Goal: Task Accomplishment & Management: Complete application form

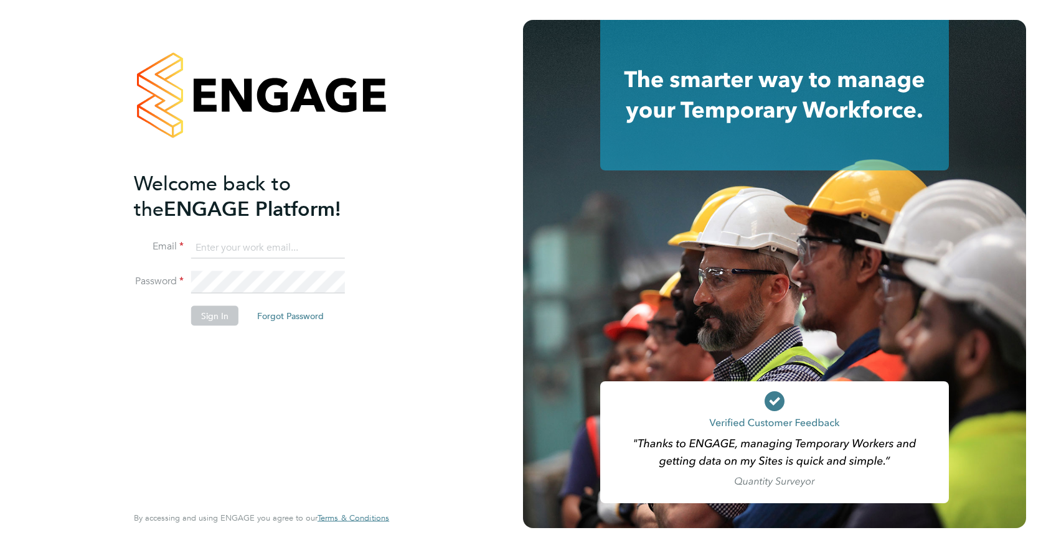
click at [243, 248] on input at bounding box center [268, 248] width 154 height 22
click at [220, 309] on button "Sign In" at bounding box center [214, 316] width 47 height 20
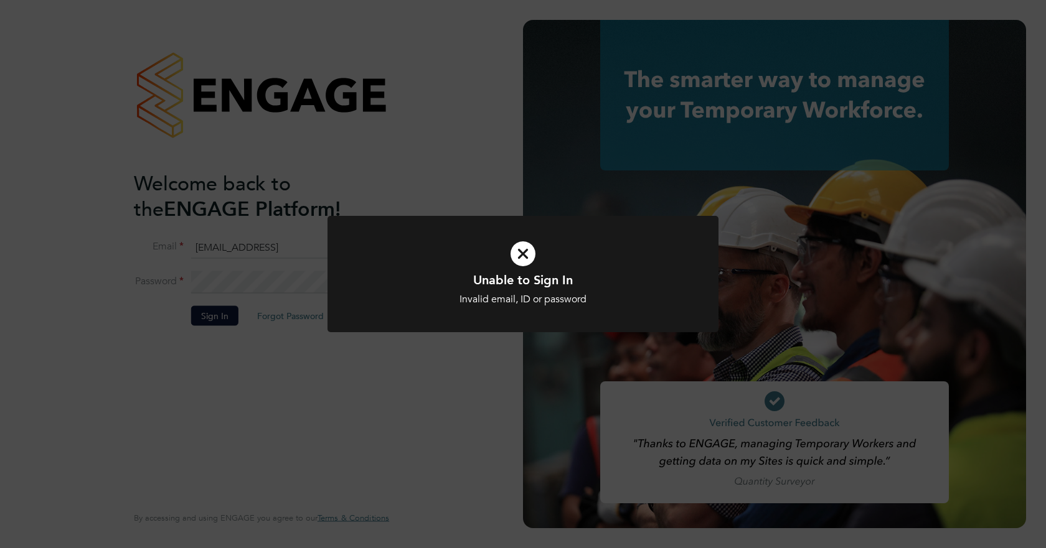
click at [287, 260] on div "Unable to Sign In Invalid email, ID or password Cancel Okay" at bounding box center [523, 274] width 1046 height 548
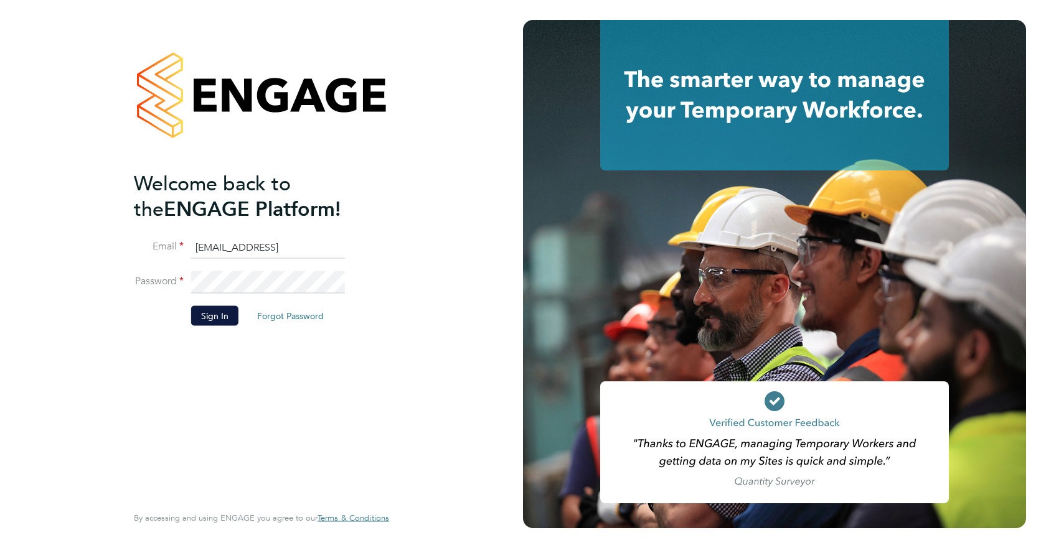
click at [311, 247] on input "tonycrawford2706@gmail" at bounding box center [268, 248] width 154 height 22
type input "tonycrawford2706@gmail.com"
click at [228, 316] on button "Sign In" at bounding box center [214, 316] width 47 height 20
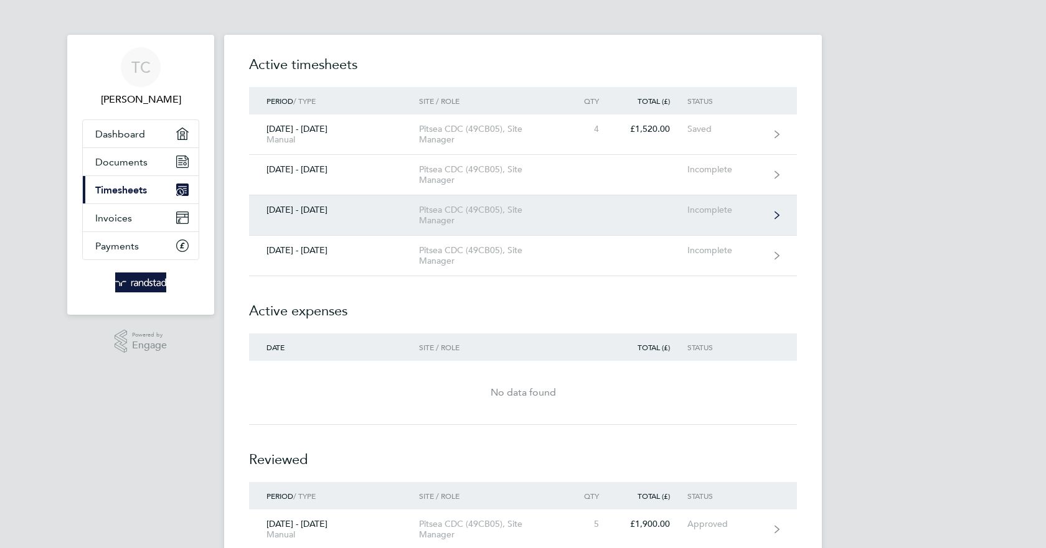
click at [315, 209] on div "[DATE] - [DATE]" at bounding box center [334, 210] width 170 height 11
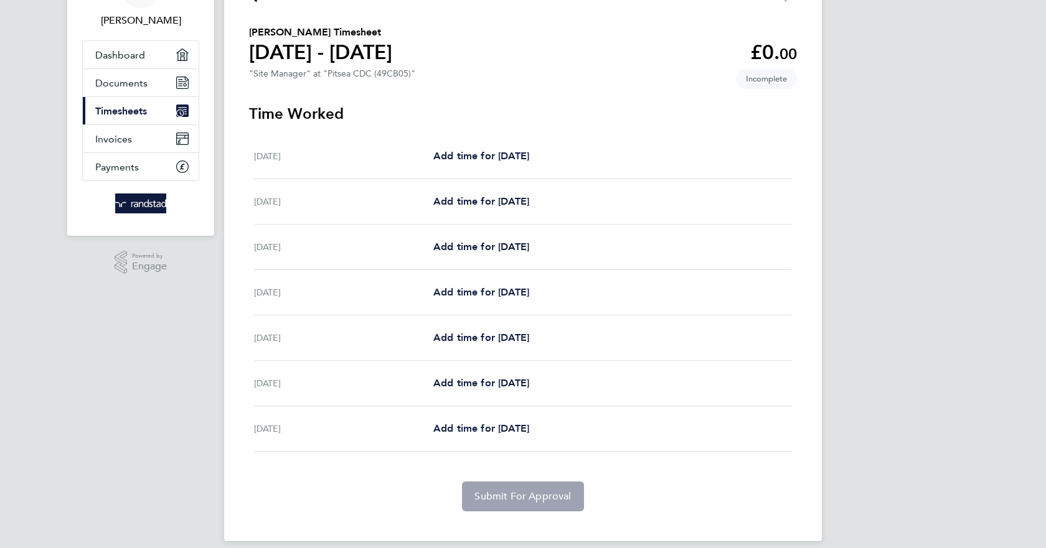
scroll to position [92, 0]
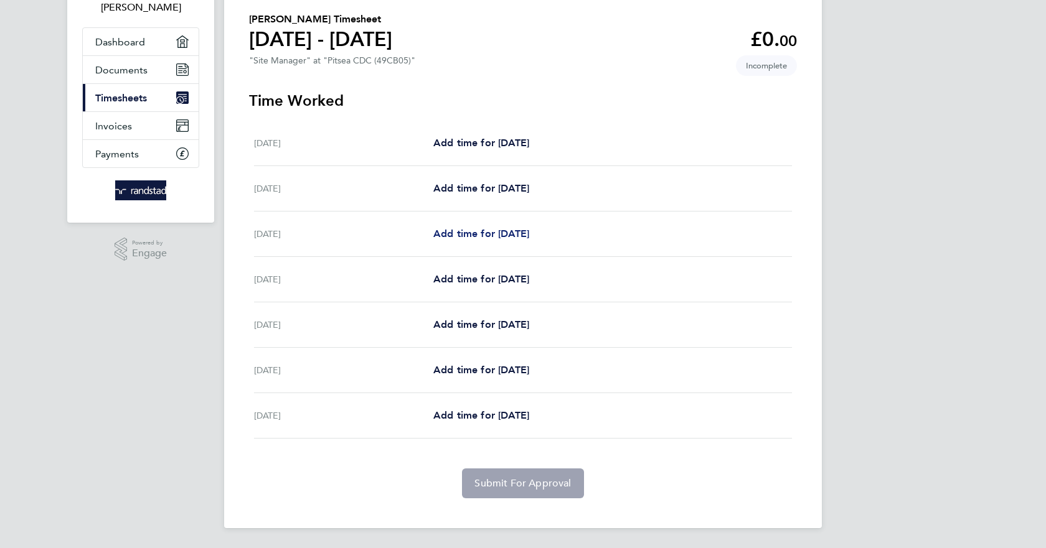
click at [488, 230] on span "Add time for [DATE]" at bounding box center [481, 234] width 96 height 12
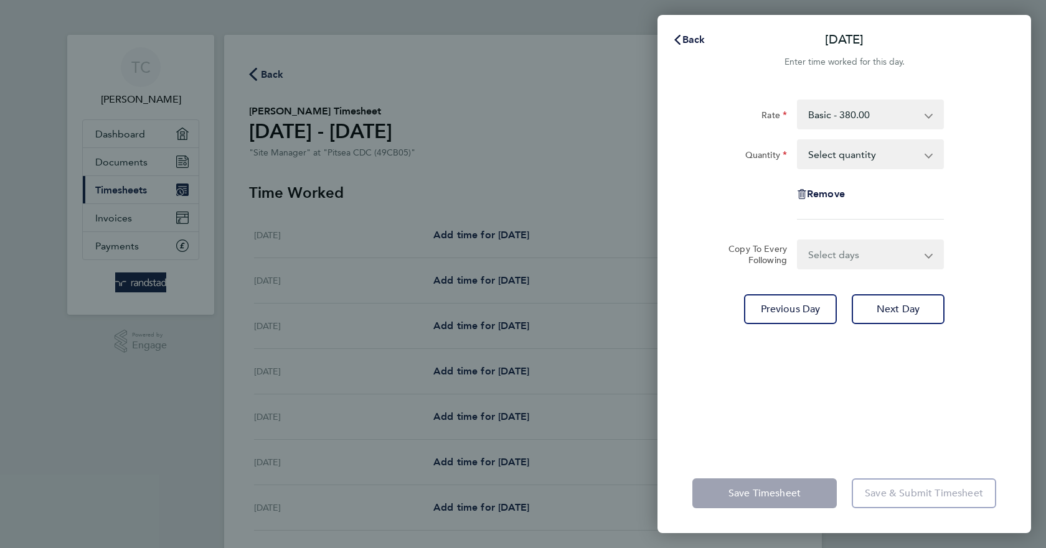
click at [492, 368] on div "Back [DATE] Enter time worked for this day. Rate Basic - 380.00 Quantity Select…" at bounding box center [523, 274] width 1046 height 548
click at [929, 252] on app-icon-cross-button at bounding box center [936, 254] width 15 height 27
click at [929, 255] on app-icon-cross-button at bounding box center [936, 254] width 15 height 27
click at [691, 34] on span "Back" at bounding box center [693, 40] width 23 height 12
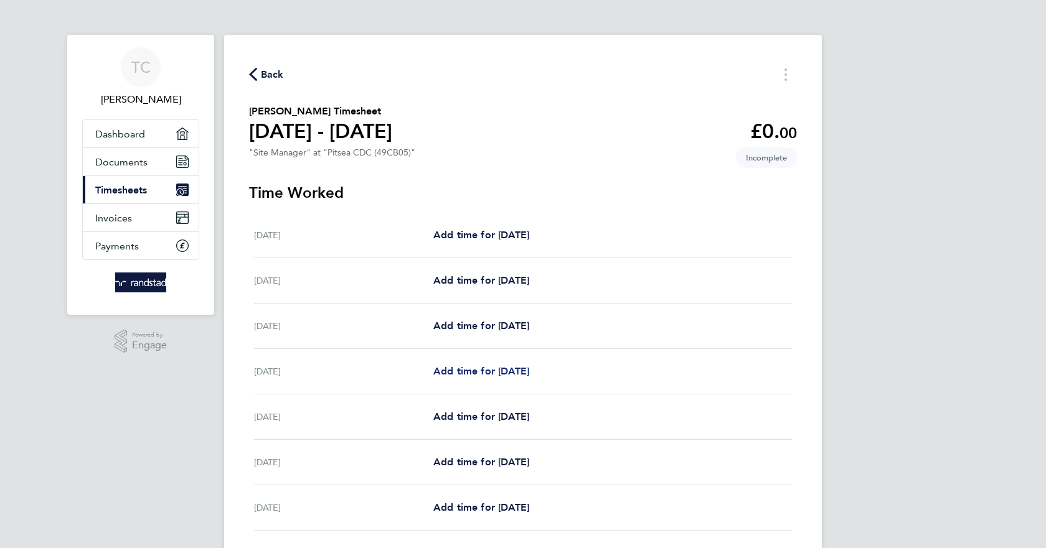
click at [486, 372] on span "Add time for [DATE]" at bounding box center [481, 371] width 96 height 12
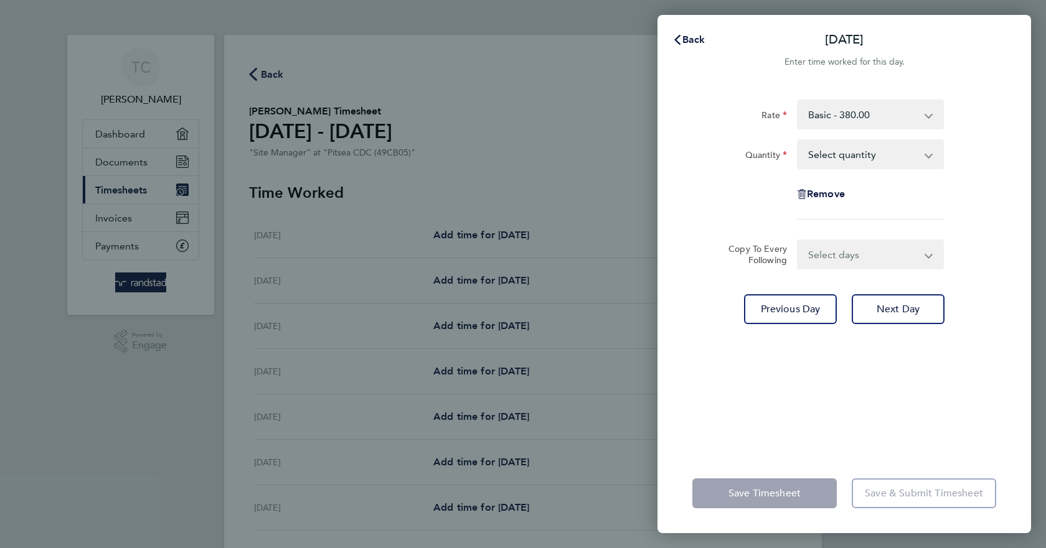
click at [929, 155] on app-icon-cross-button at bounding box center [934, 154] width 15 height 27
click at [927, 257] on select "Select days Day [DATE] [DATE] [DATE]" at bounding box center [863, 254] width 131 height 27
select select "DAY"
click at [798, 241] on select "Select days Day [DATE] [DATE] [DATE]" at bounding box center [863, 254] width 131 height 27
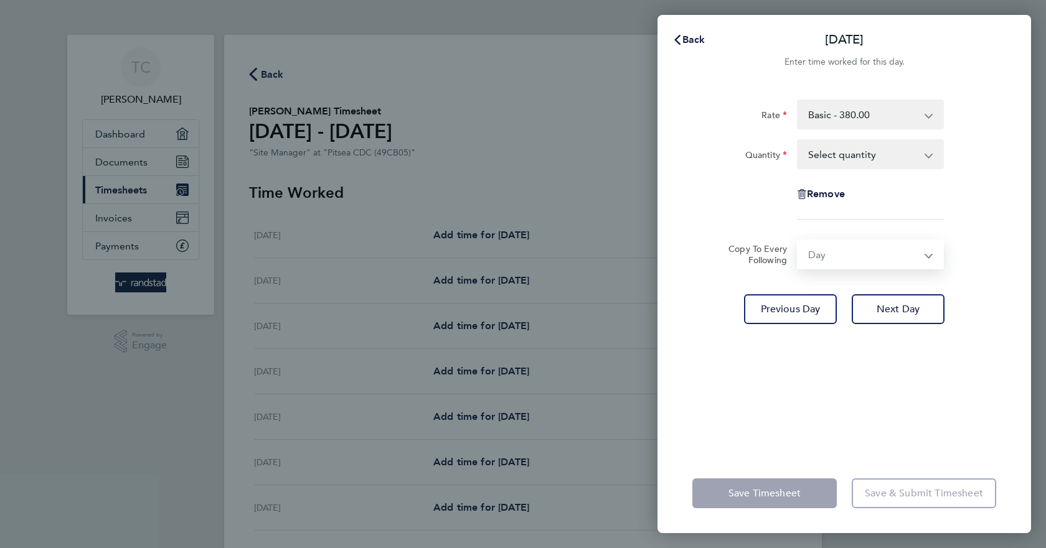
select select "[DATE]"
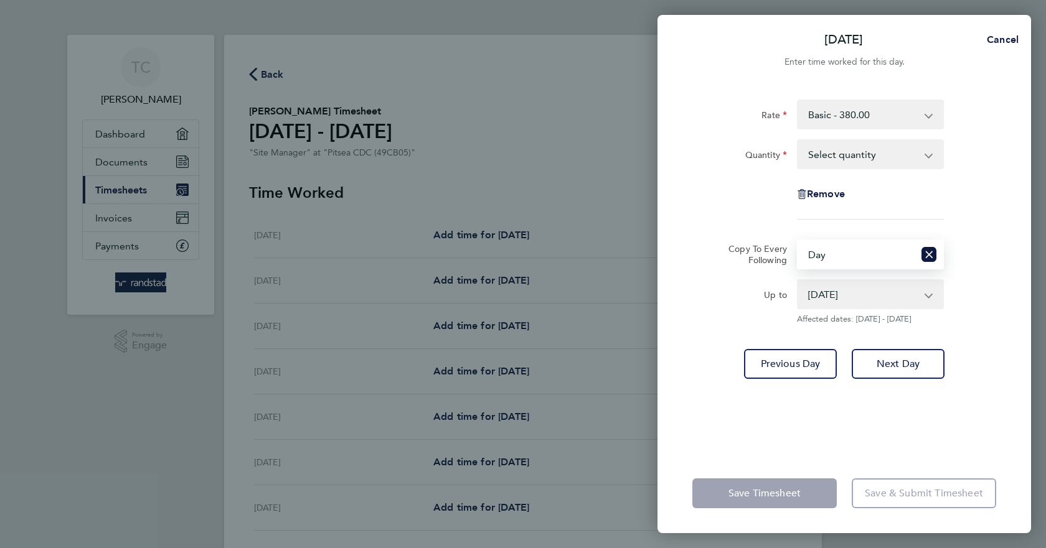
click at [929, 157] on app-icon-cross-button at bounding box center [934, 154] width 15 height 27
click at [858, 156] on select "Select quantity 0.5 1" at bounding box center [862, 154] width 129 height 27
select select "1"
click at [798, 141] on select "Select quantity 0.5 1" at bounding box center [862, 154] width 129 height 27
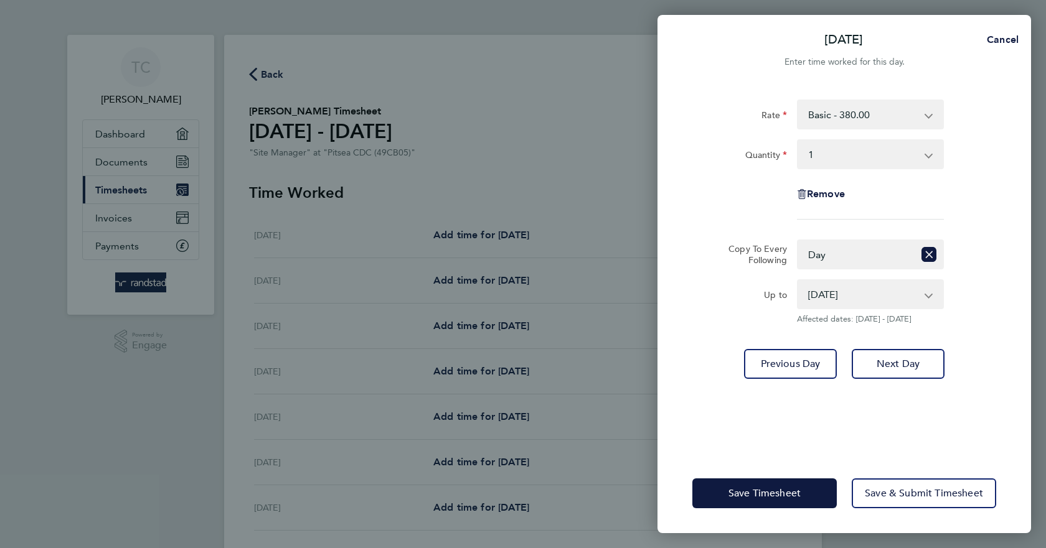
click at [487, 413] on div "[DATE] Cancel Enter time worked for this day. Rate Basic - 380.00 Quantity Sele…" at bounding box center [523, 274] width 1046 height 548
drag, startPoint x: 489, startPoint y: 367, endPoint x: 459, endPoint y: 376, distance: 30.7
click at [489, 367] on div "[DATE] Cancel Enter time worked for this day. Rate Basic - 380.00 Quantity Sele…" at bounding box center [523, 274] width 1046 height 548
click at [266, 372] on div "[DATE] Cancel Enter time worked for this day. Rate Basic - 380.00 Quantity Sele…" at bounding box center [523, 274] width 1046 height 548
click at [869, 365] on button "Next Day" at bounding box center [897, 364] width 93 height 30
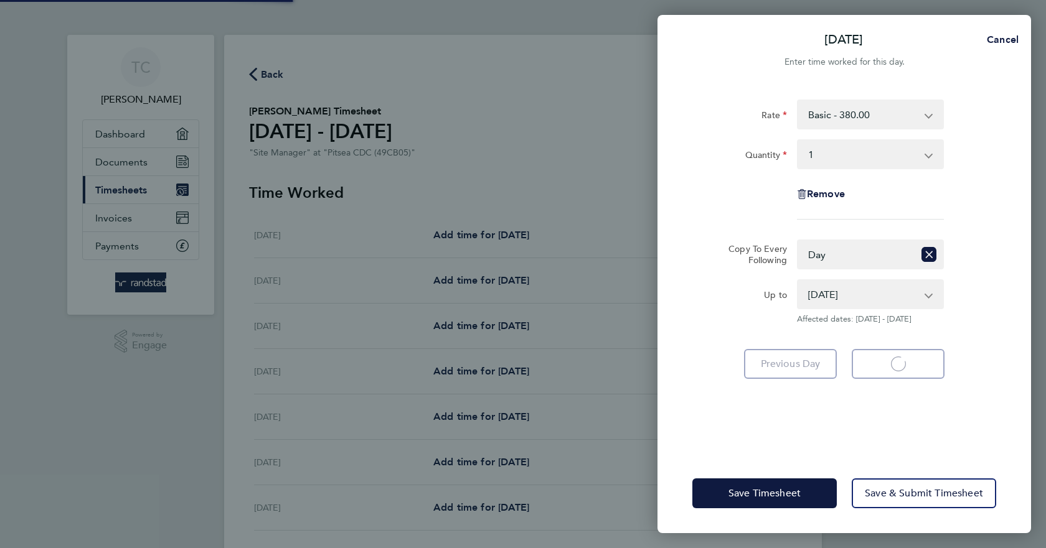
select select "1"
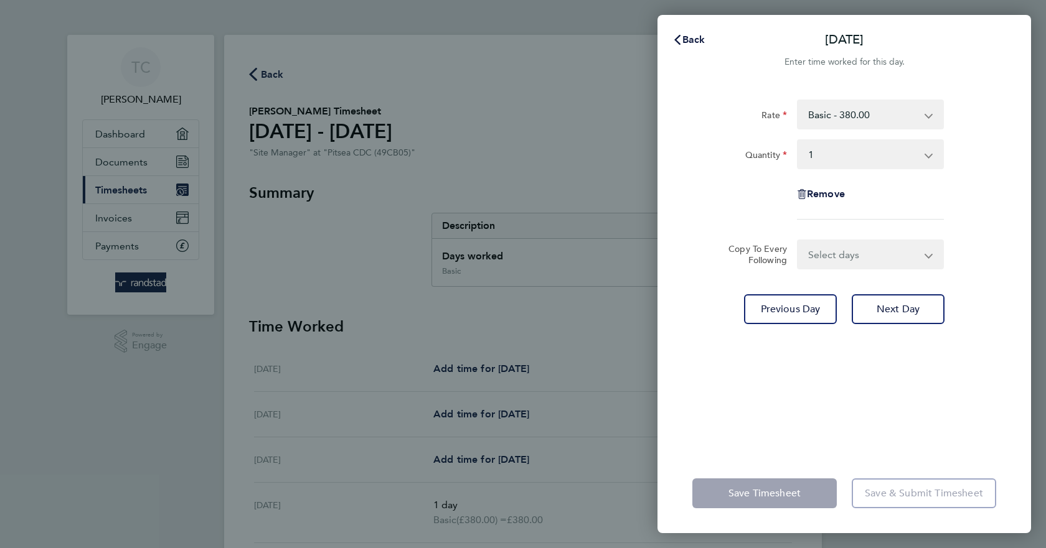
click at [932, 253] on app-icon-cross-button at bounding box center [936, 254] width 15 height 27
click at [825, 255] on select "Select days Day [DATE] [DATE]" at bounding box center [863, 254] width 131 height 27
select select "DAY"
click at [798, 241] on select "Select days Day [DATE] [DATE]" at bounding box center [863, 254] width 131 height 27
select select "[DATE]"
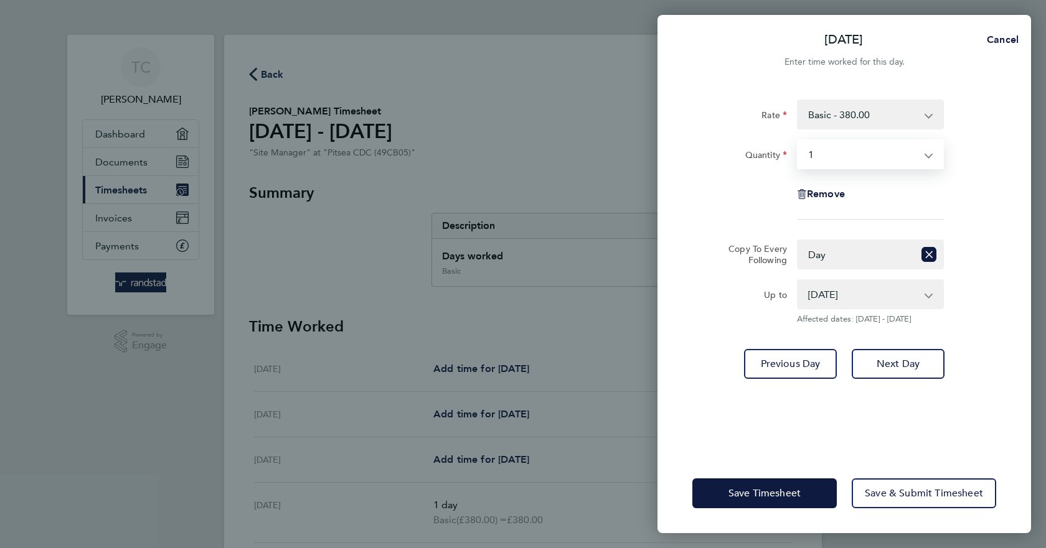
click at [818, 151] on select "Select quantity 0.5 1" at bounding box center [862, 154] width 129 height 27
click at [769, 204] on div "Remove" at bounding box center [844, 194] width 314 height 30
click at [888, 356] on button "Next Day" at bounding box center [897, 364] width 93 height 30
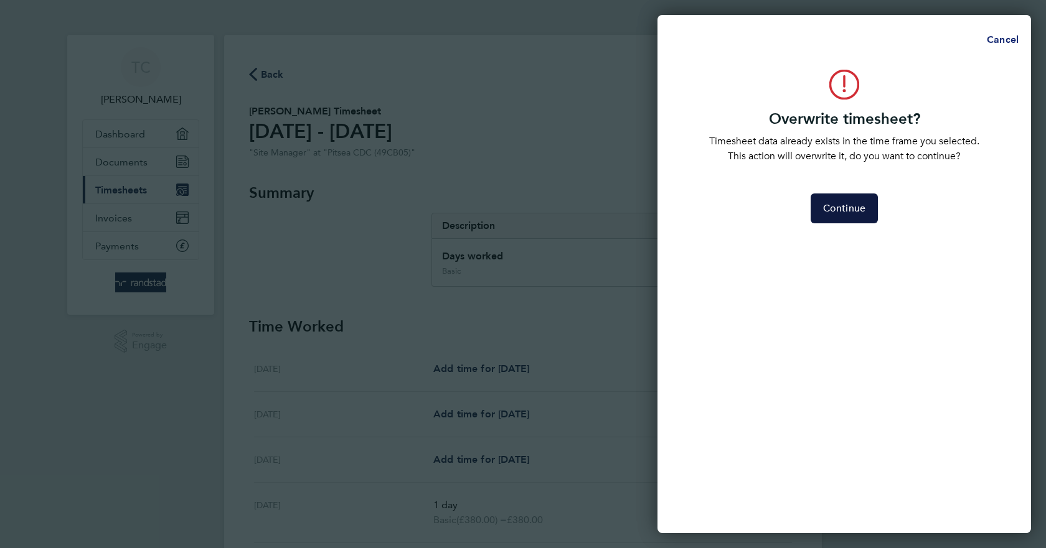
click at [998, 36] on span "Cancel" at bounding box center [1000, 40] width 35 height 12
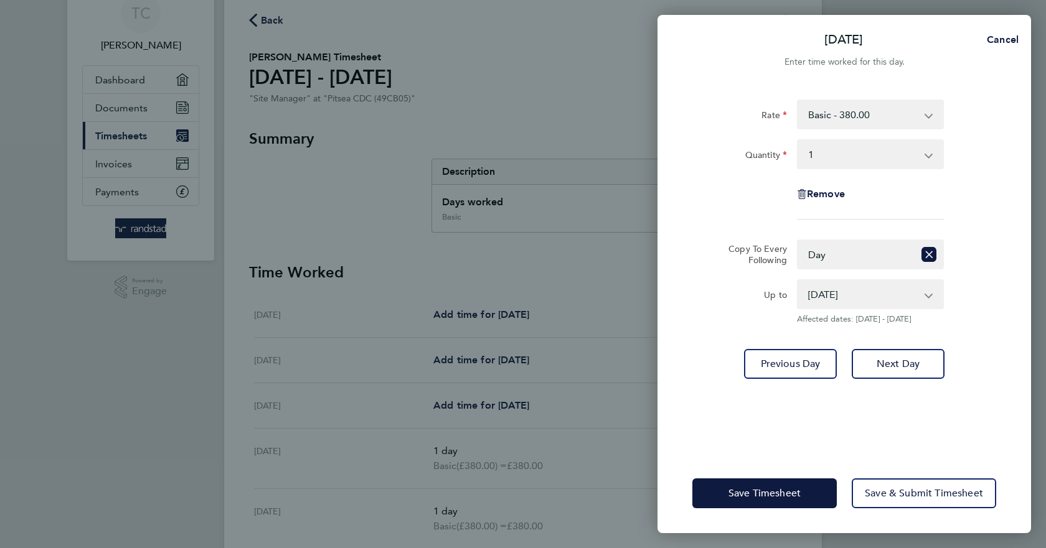
scroll to position [124, 0]
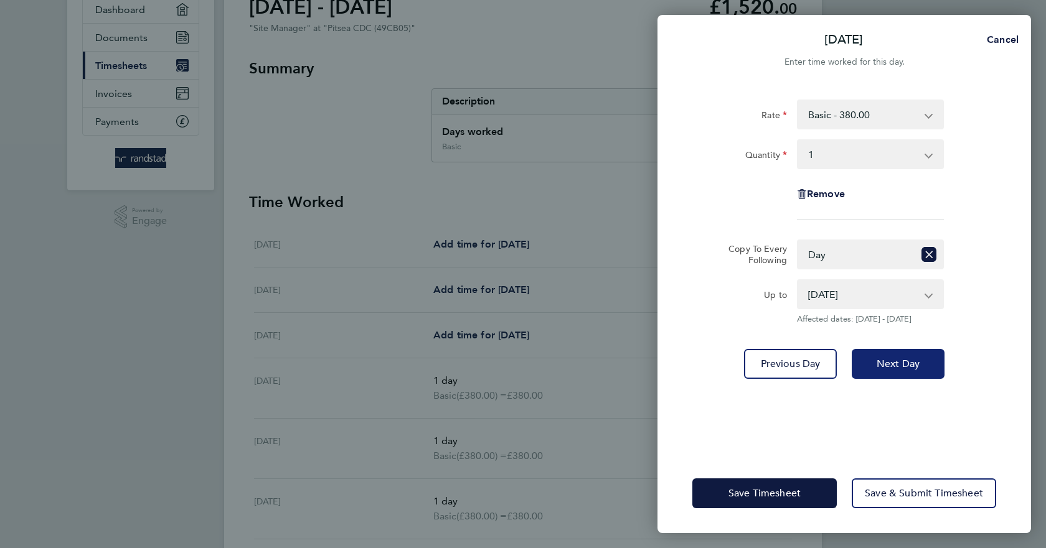
click at [875, 365] on button "Next Day" at bounding box center [897, 364] width 93 height 30
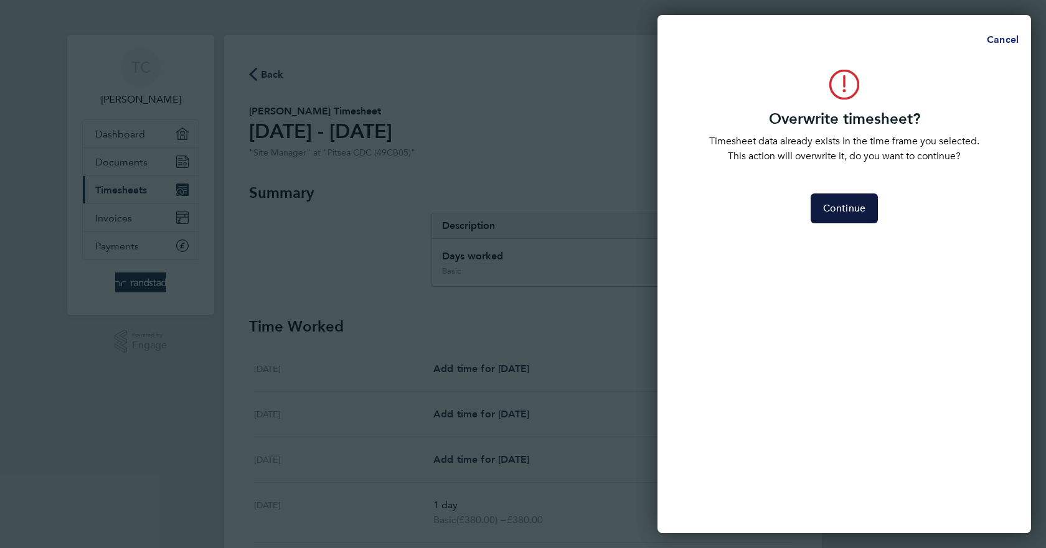
click at [993, 39] on span "Cancel" at bounding box center [1000, 40] width 35 height 12
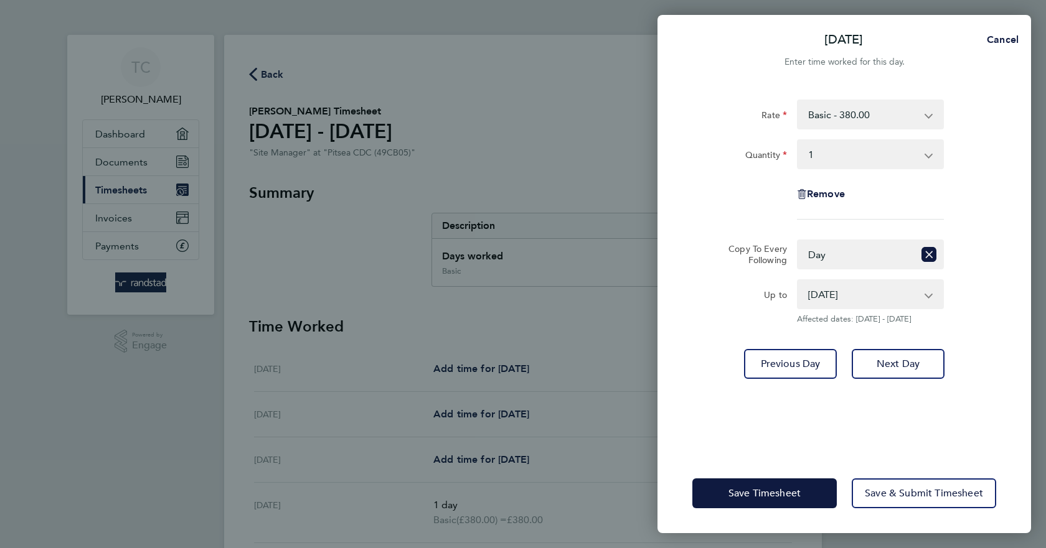
click at [720, 187] on div "Remove" at bounding box center [844, 194] width 314 height 30
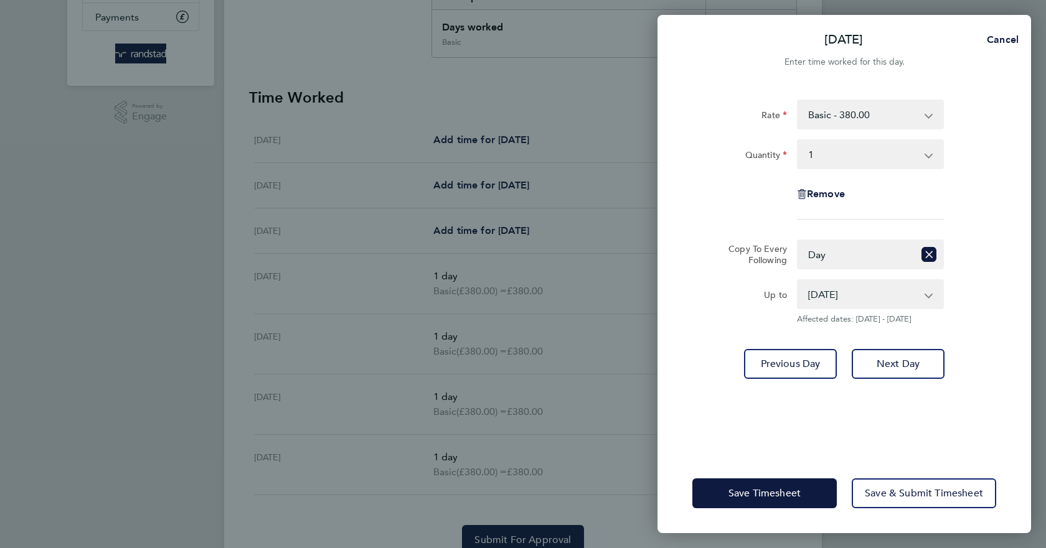
scroll to position [249, 0]
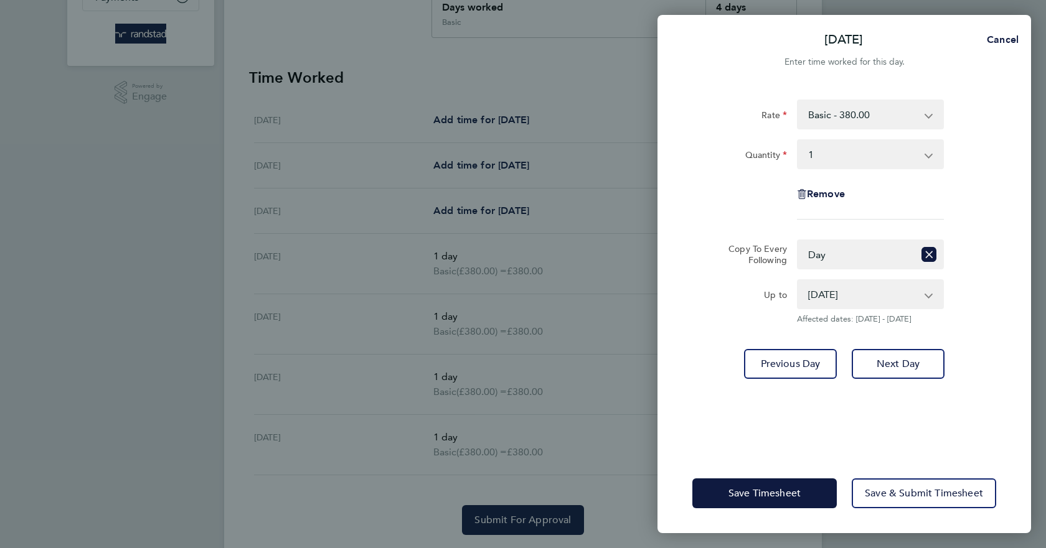
click at [463, 450] on div "[DATE] Cancel Enter time worked for this day. Rate Basic - 380.00 Quantity Sele…" at bounding box center [523, 274] width 1046 height 548
click at [273, 434] on div "[DATE] Cancel Enter time worked for this day. Rate Basic - 380.00 Quantity Sele…" at bounding box center [523, 274] width 1046 height 548
click at [927, 293] on select "[DATE] [DATE]" at bounding box center [862, 294] width 129 height 27
click at [798, 281] on select "[DATE] [DATE]" at bounding box center [862, 294] width 129 height 27
click at [805, 361] on span "Previous Day" at bounding box center [791, 364] width 60 height 12
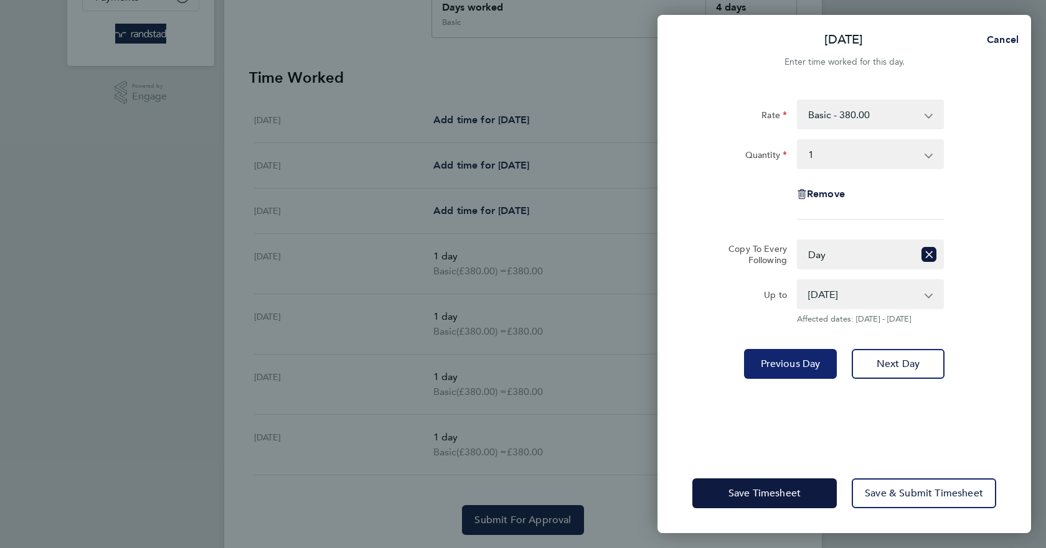
scroll to position [0, 0]
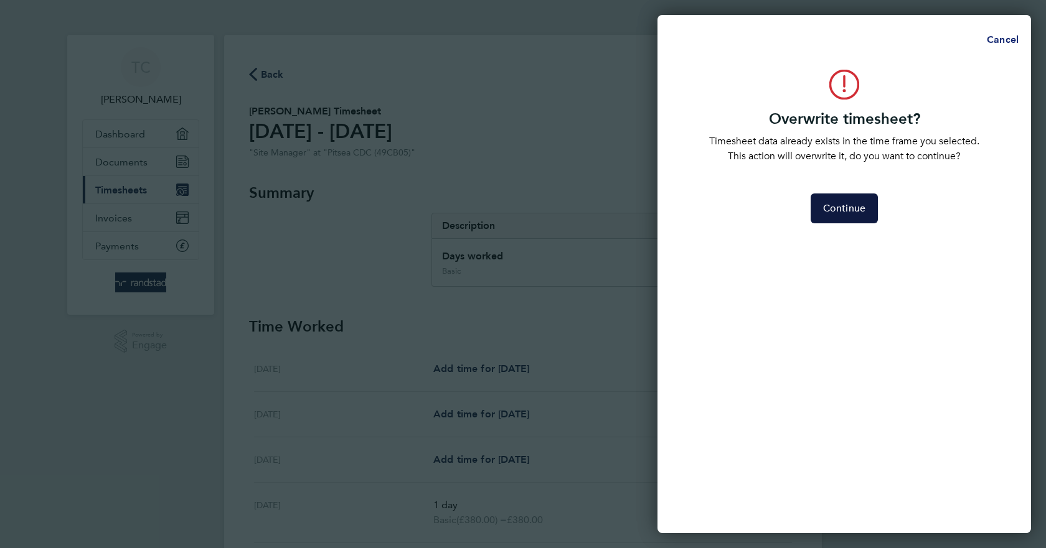
click at [996, 37] on span "Cancel" at bounding box center [1000, 40] width 35 height 12
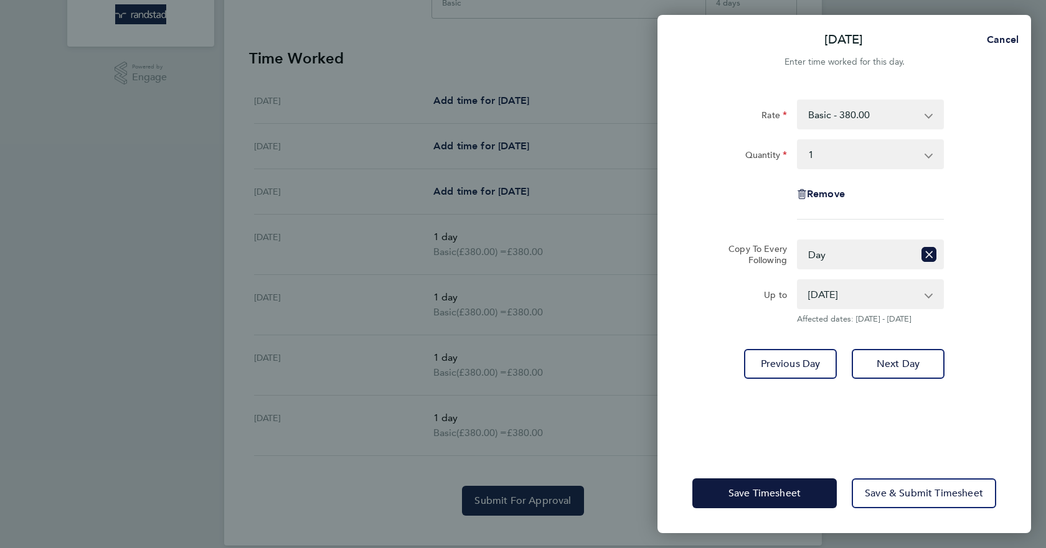
scroll to position [286, 0]
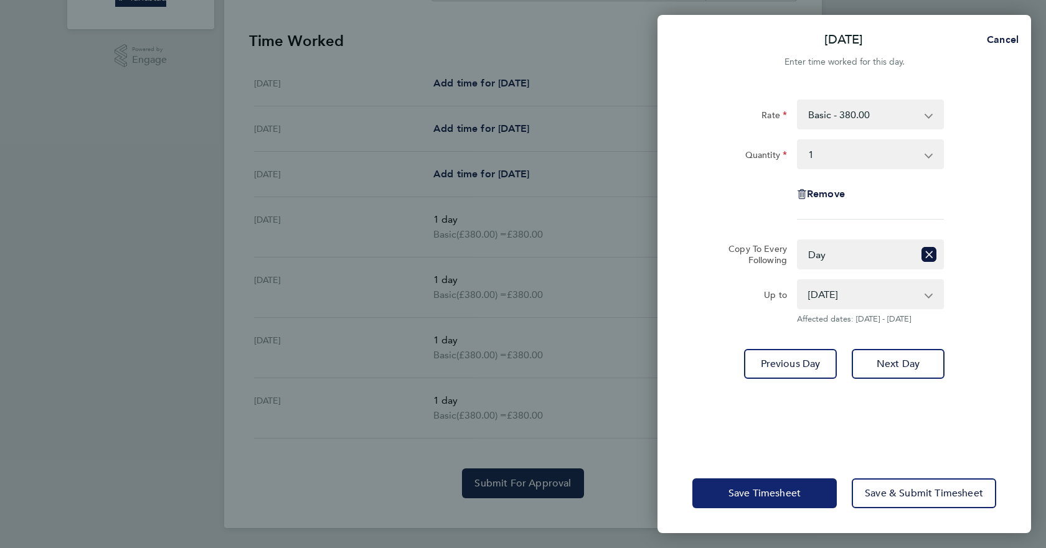
click at [777, 497] on span "Save Timesheet" at bounding box center [764, 493] width 72 height 12
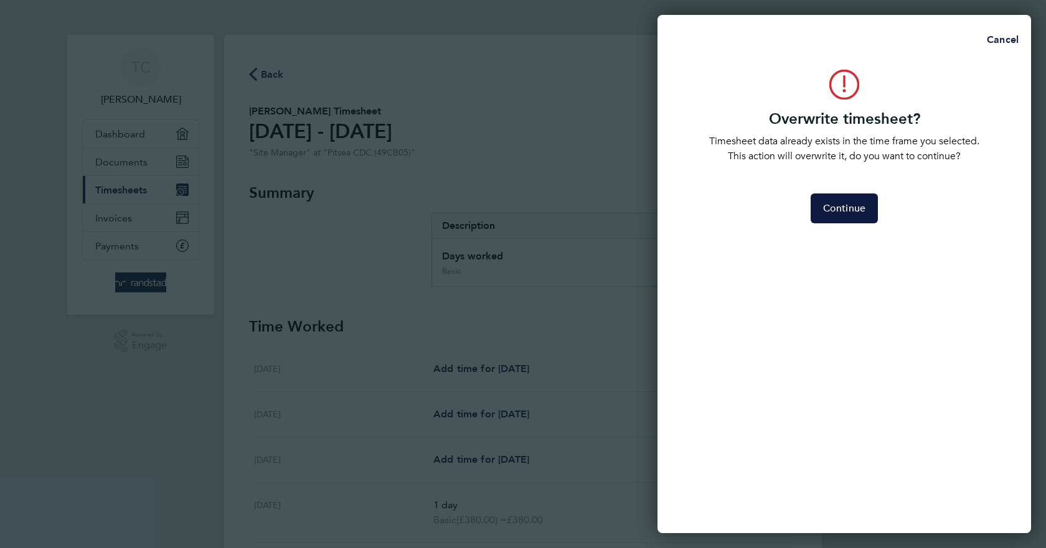
scroll to position [0, 0]
click at [1002, 42] on span "Cancel" at bounding box center [1000, 40] width 35 height 12
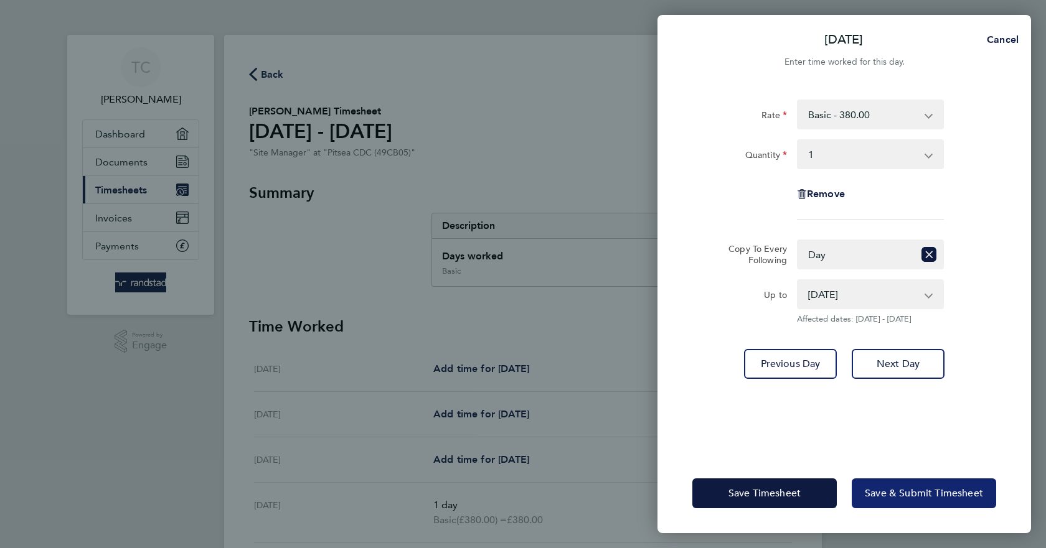
click at [899, 492] on span "Save & Submit Timesheet" at bounding box center [923, 493] width 118 height 12
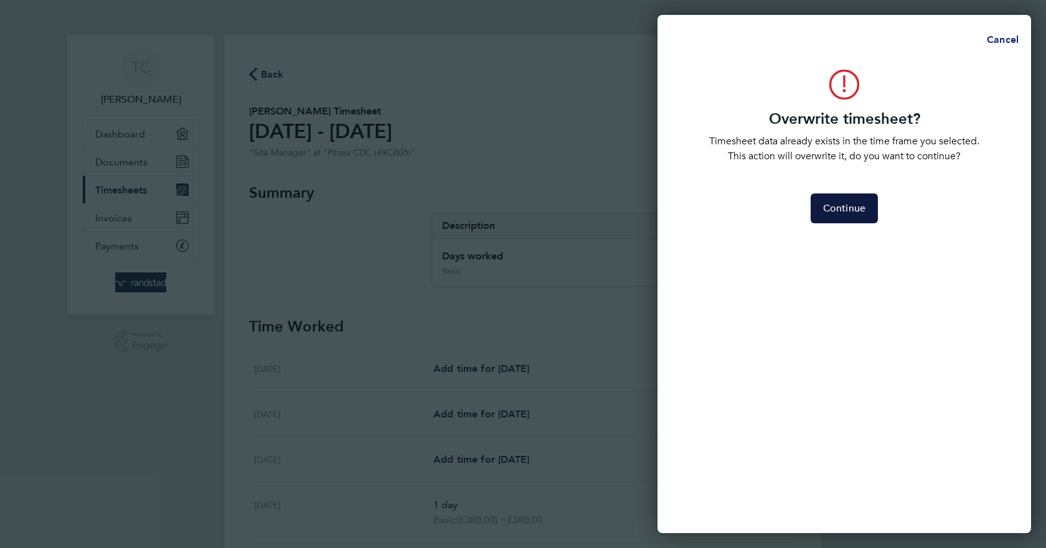
click at [1001, 39] on span "Cancel" at bounding box center [1000, 40] width 35 height 12
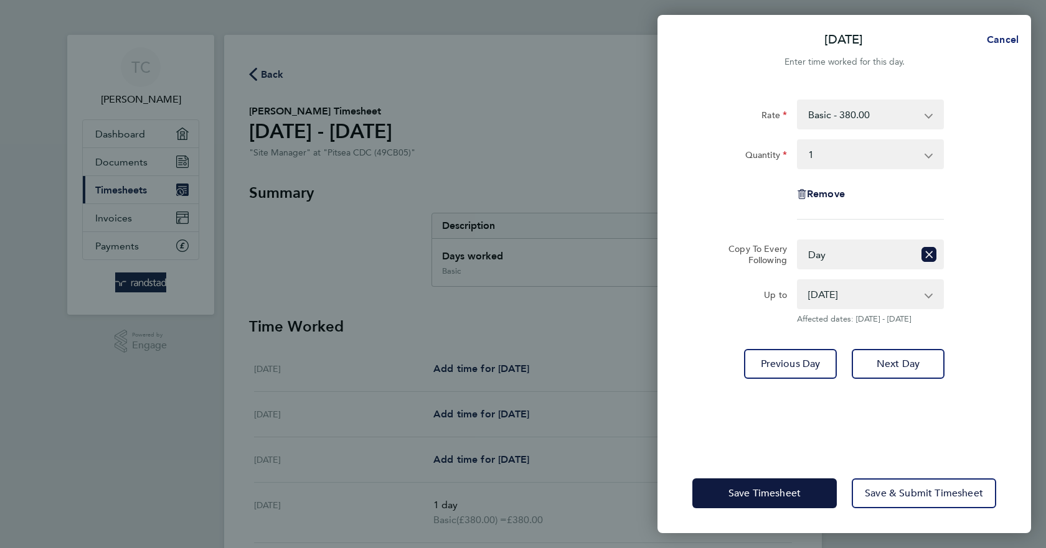
click at [1016, 40] on span "Cancel" at bounding box center [1000, 40] width 35 height 12
select select "0: null"
select select "1"
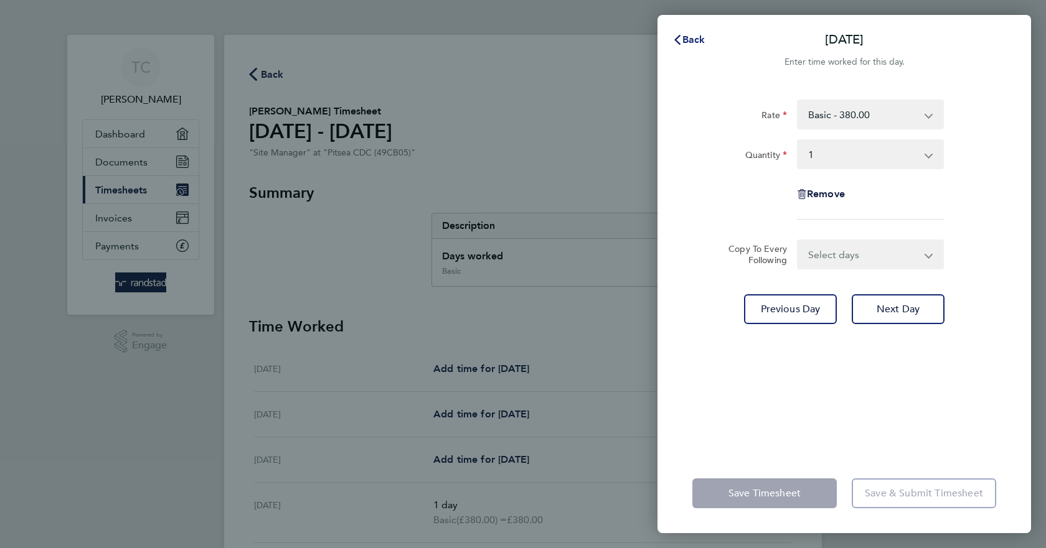
click at [685, 34] on span "Back" at bounding box center [693, 40] width 23 height 12
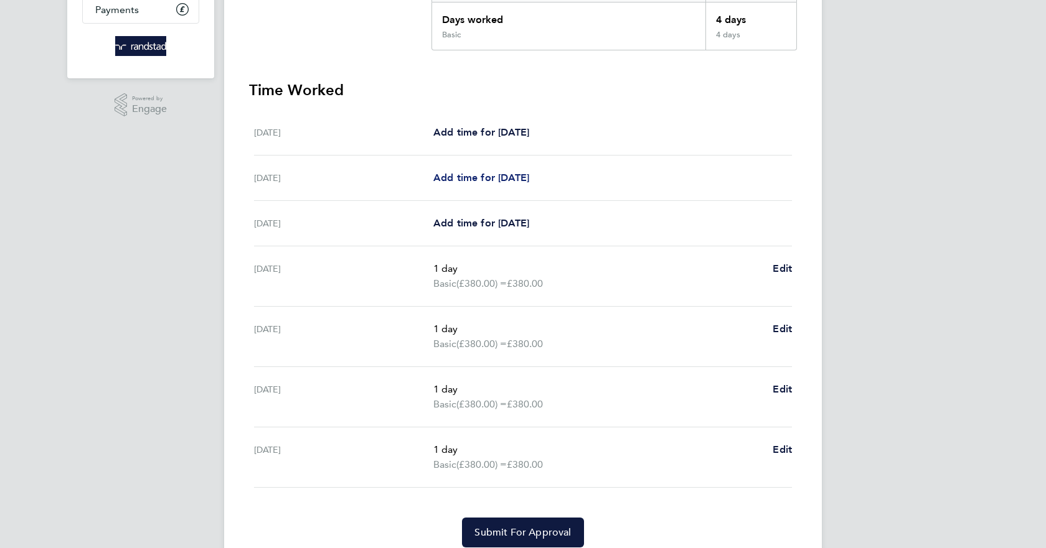
scroll to position [286, 0]
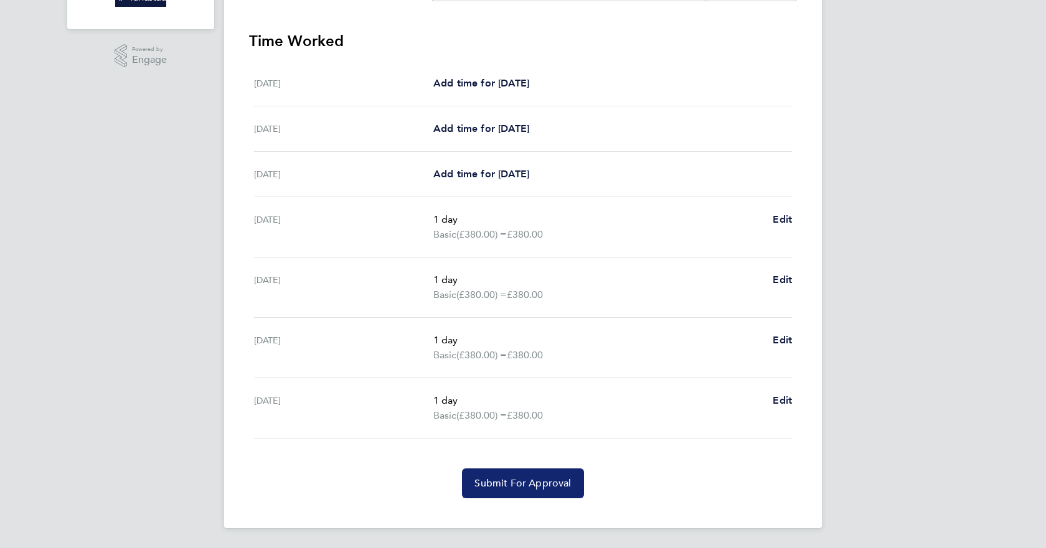
click at [497, 487] on span "Submit For Approval" at bounding box center [522, 483] width 96 height 12
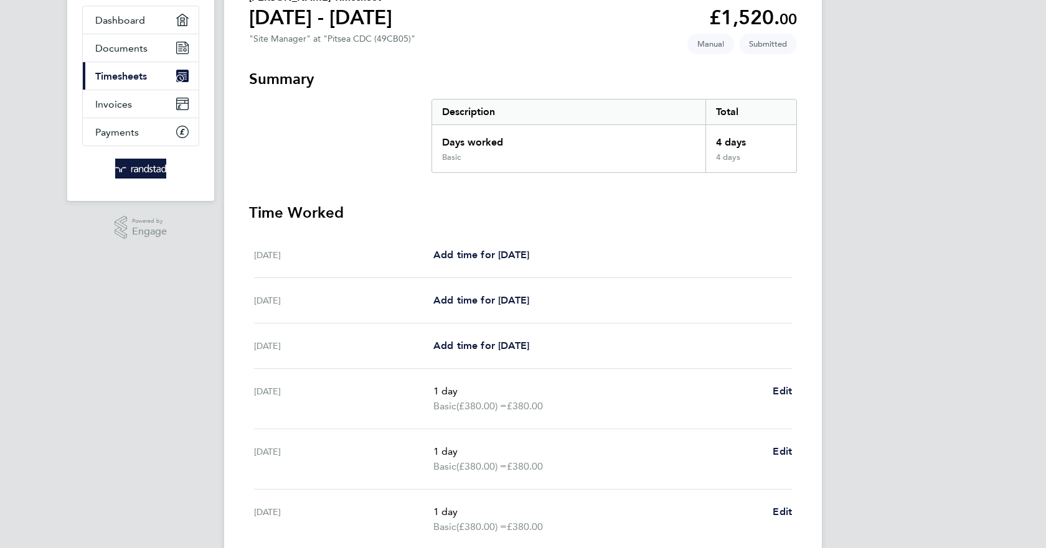
scroll to position [101, 0]
